Goal: Task Accomplishment & Management: Use online tool/utility

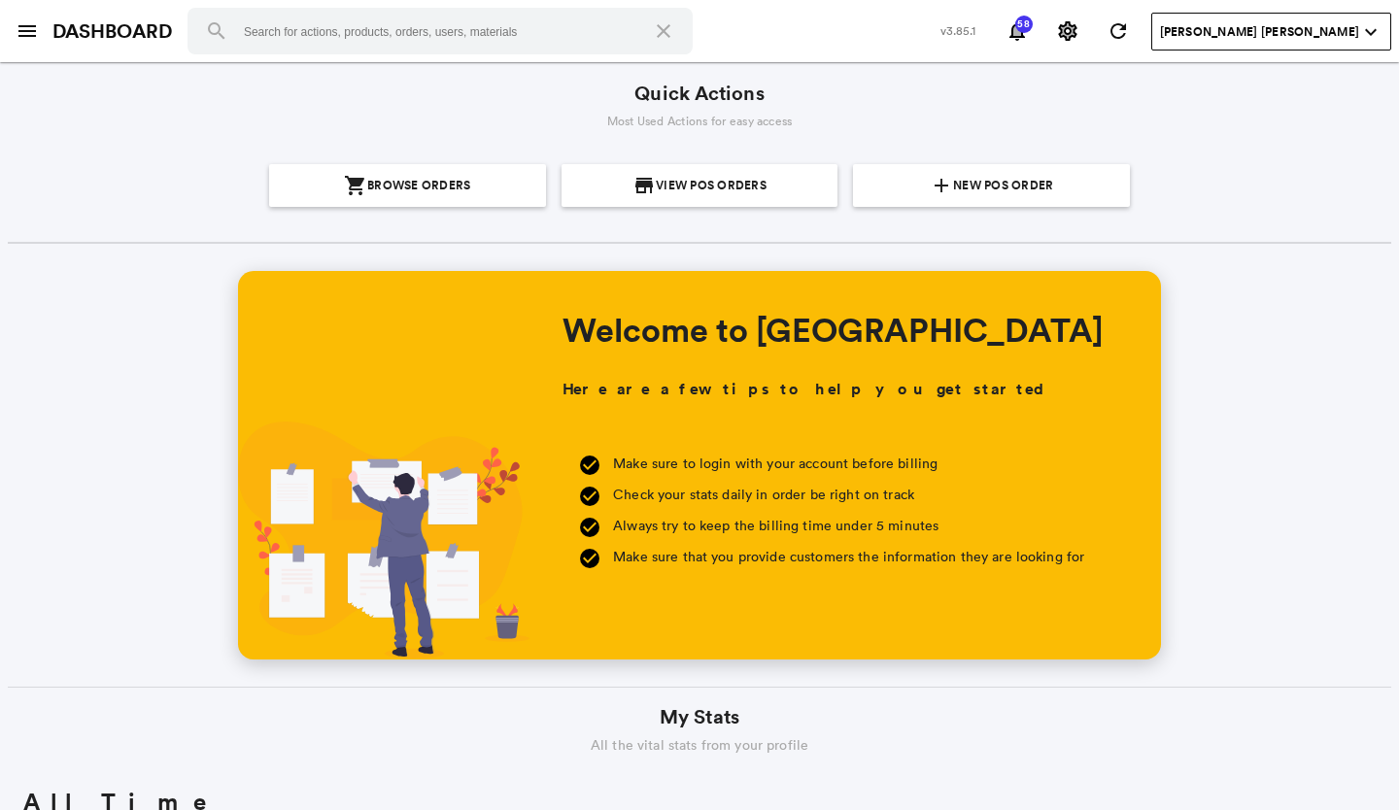
scroll to position [350, 669]
click at [985, 187] on span "New POS Order" at bounding box center [1003, 185] width 100 height 43
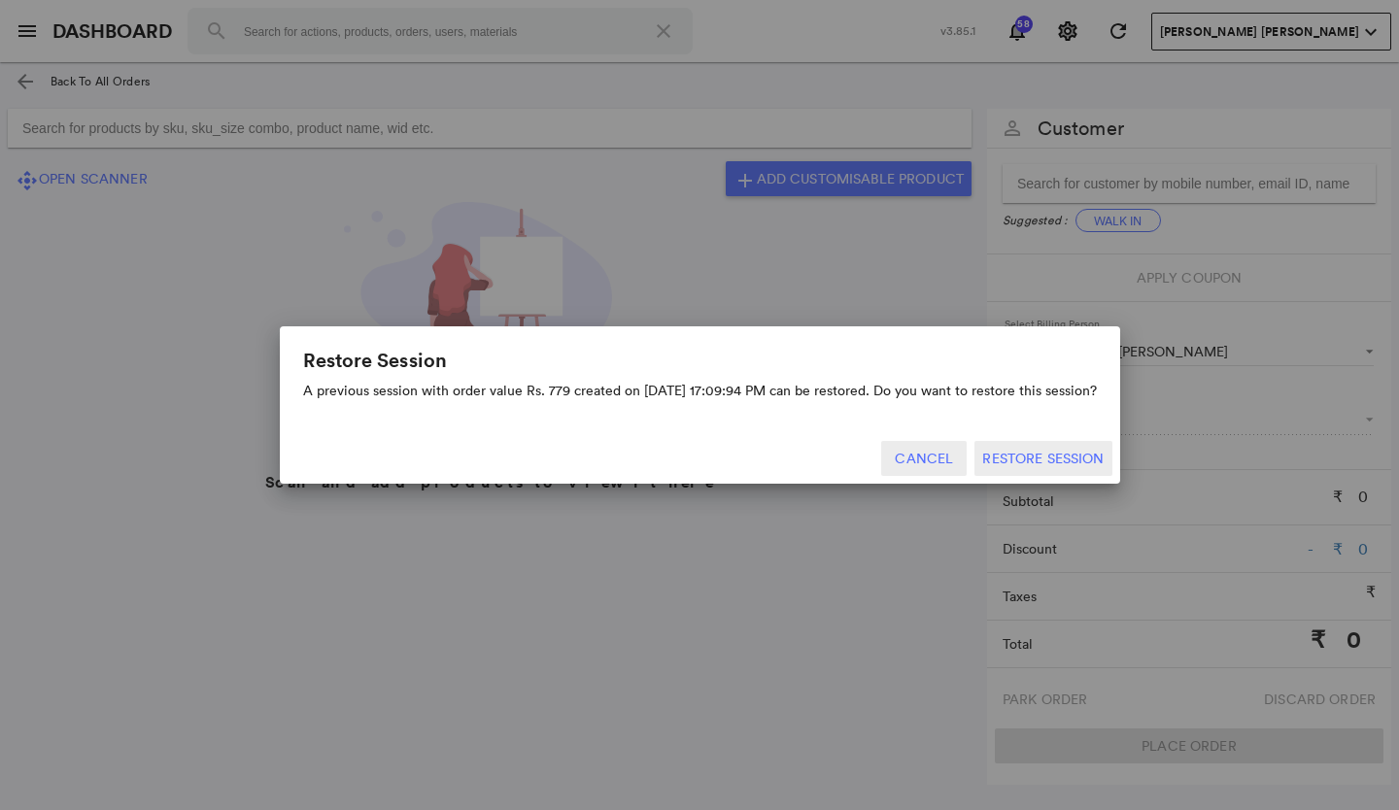
click at [949, 457] on button "Cancel" at bounding box center [924, 458] width 86 height 35
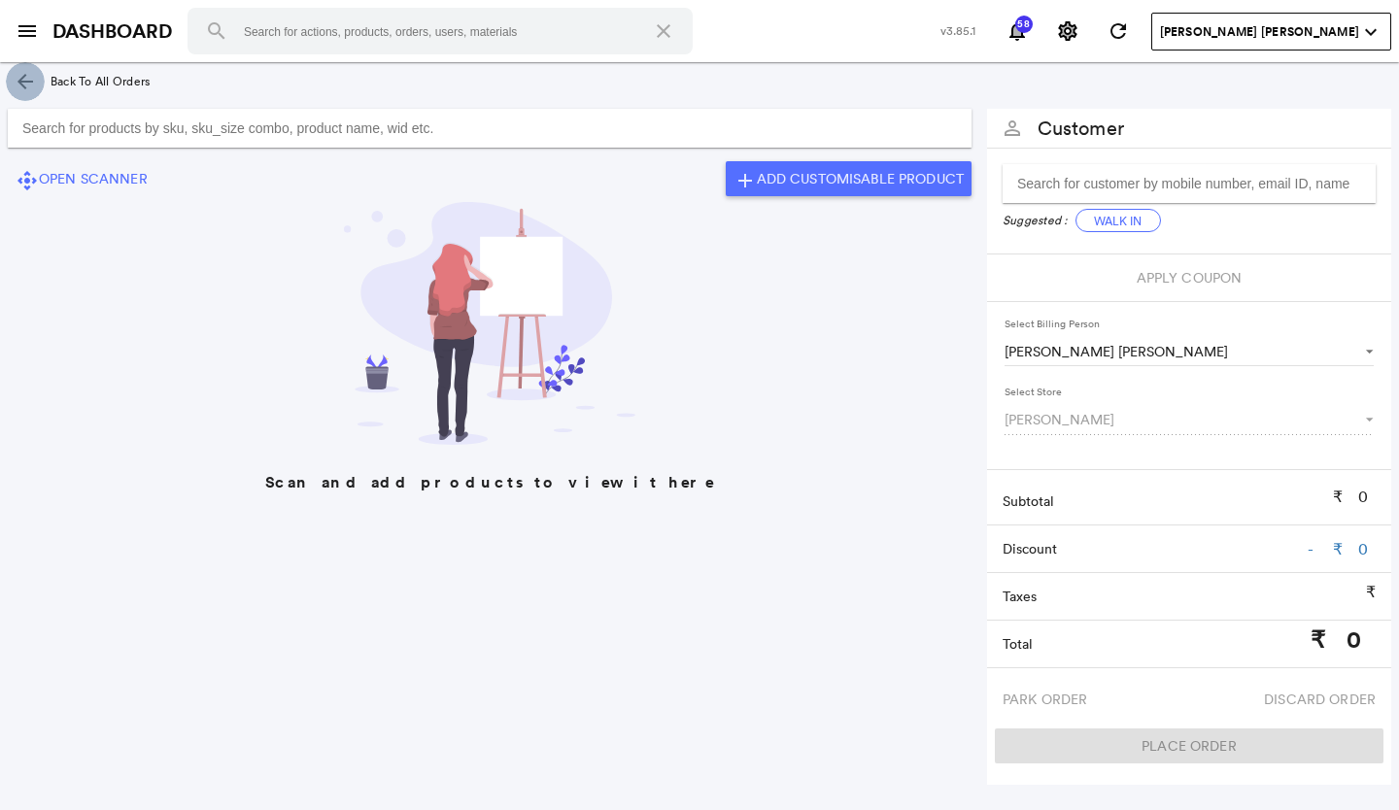
click at [21, 78] on md-icon "arrow_back" at bounding box center [25, 81] width 23 height 23
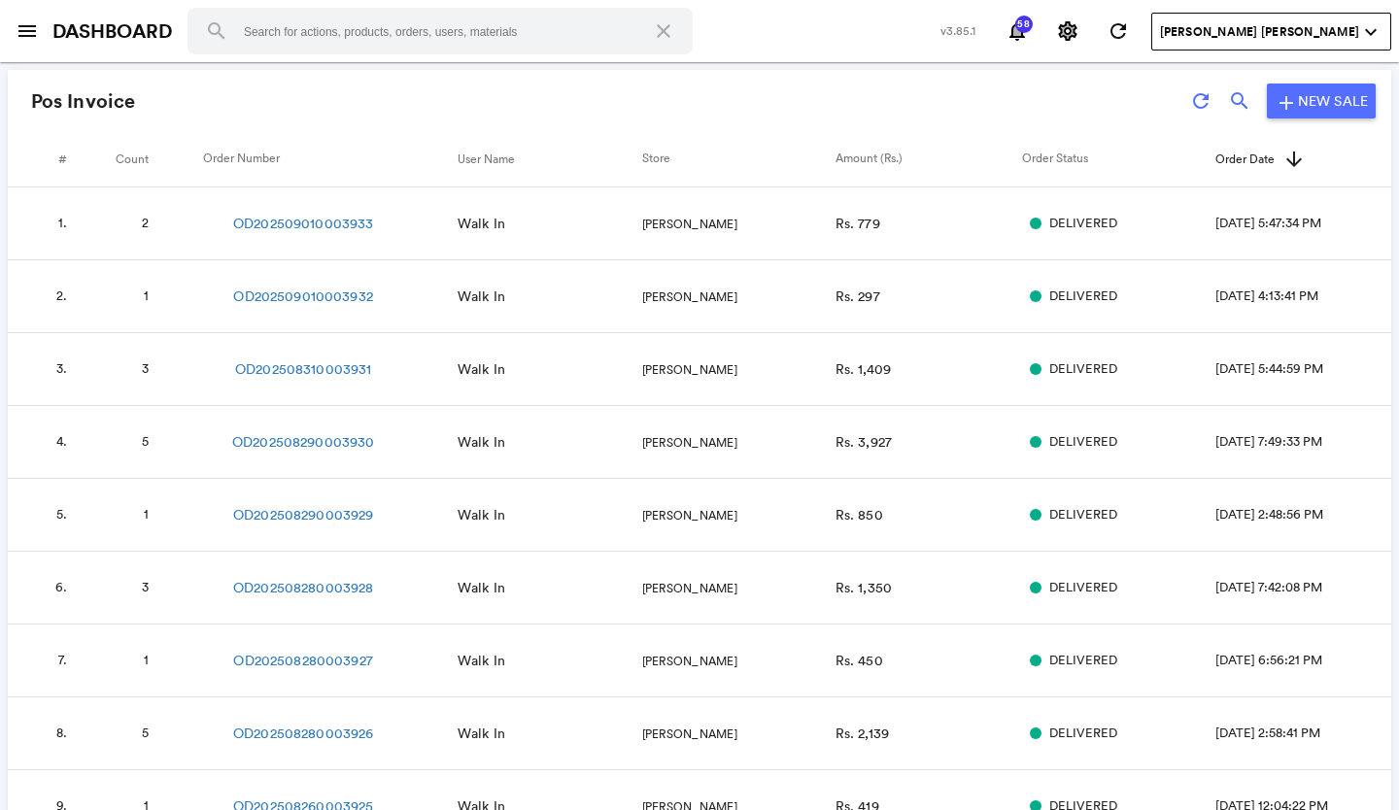
scroll to position [97, 0]
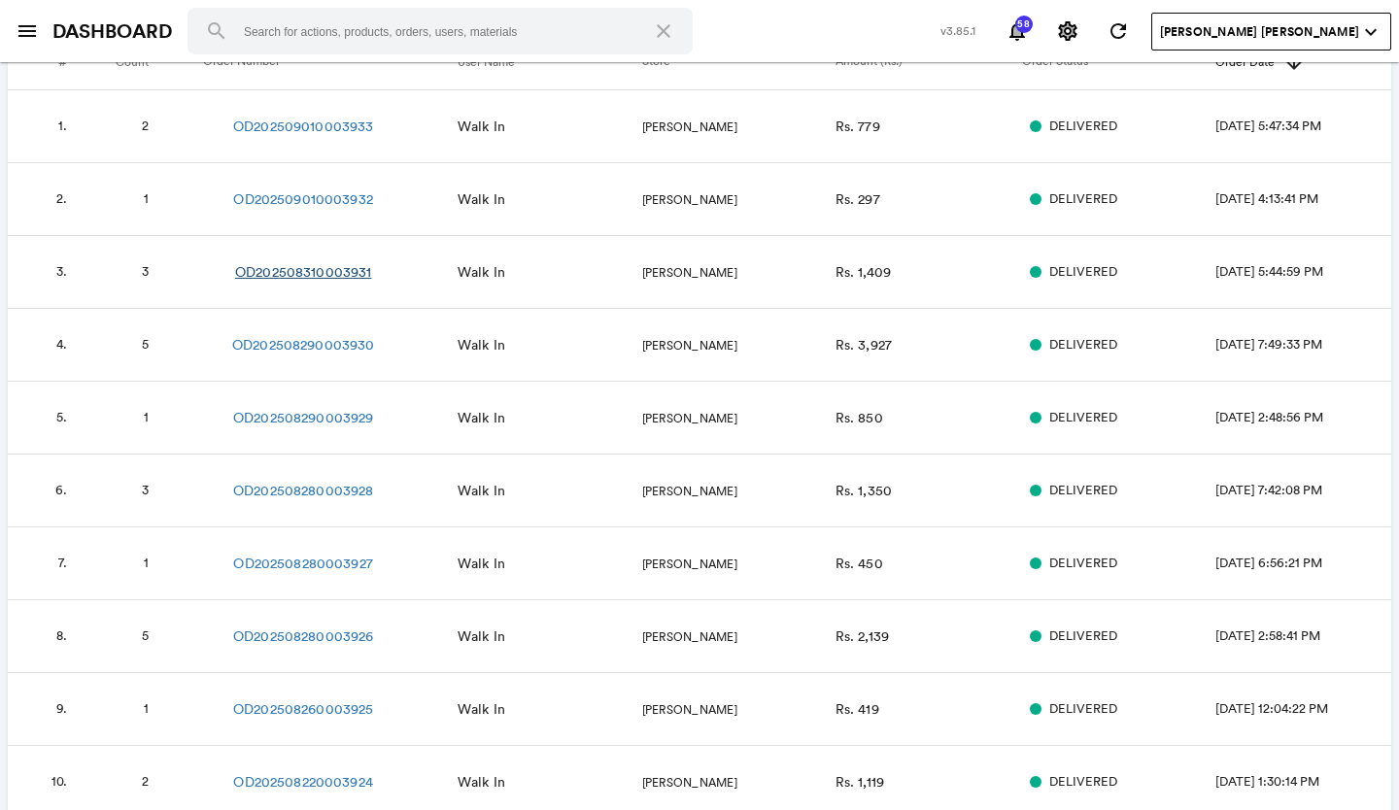
click at [326, 268] on link "OD202508310003931" at bounding box center [303, 271] width 136 height 19
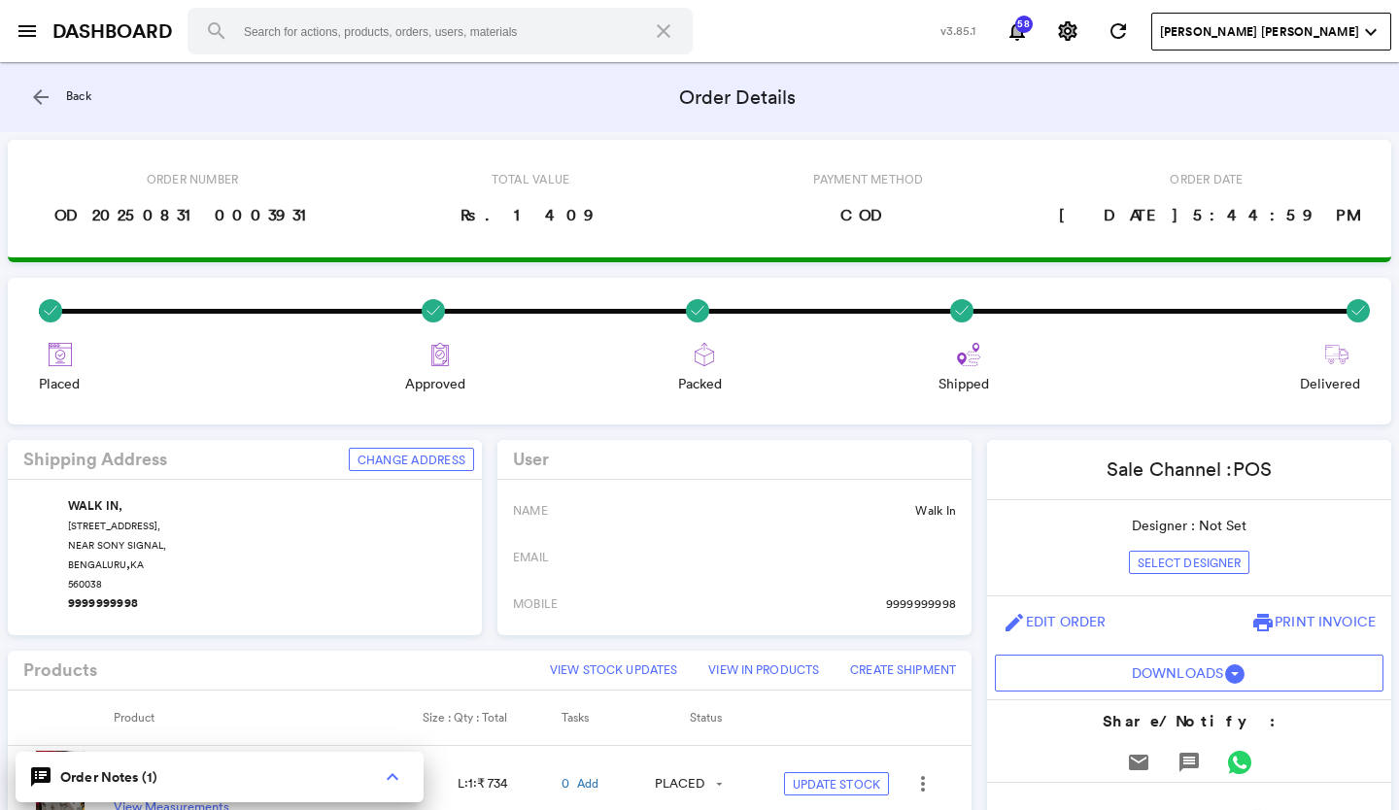
click at [37, 96] on md-icon "arrow_back" at bounding box center [40, 97] width 23 height 23
